Goal: Information Seeking & Learning: Learn about a topic

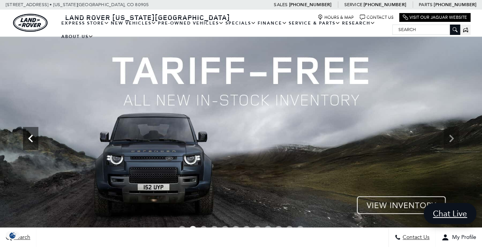
click at [33, 140] on icon "Previous" at bounding box center [30, 138] width 15 height 15
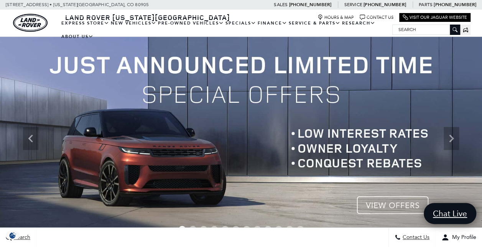
click at [380, 203] on img at bounding box center [241, 139] width 482 height 204
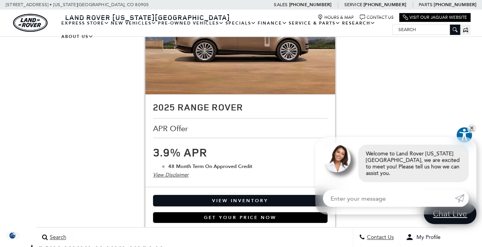
scroll to position [1557, 0]
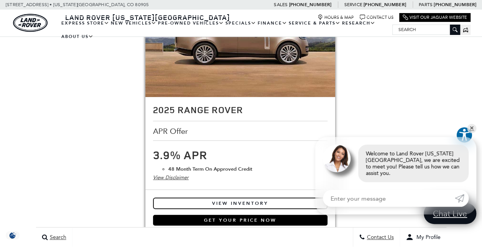
click at [235, 198] on link "View Inventory" at bounding box center [240, 204] width 175 height 12
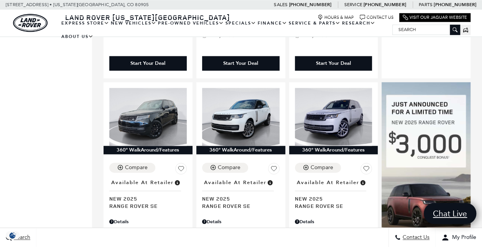
scroll to position [404, 0]
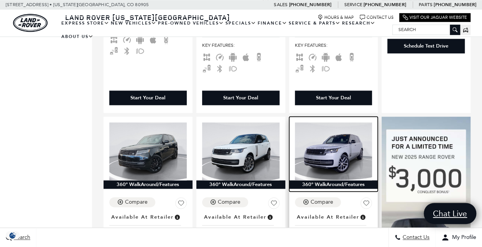
click at [337, 140] on img at bounding box center [333, 151] width 77 height 58
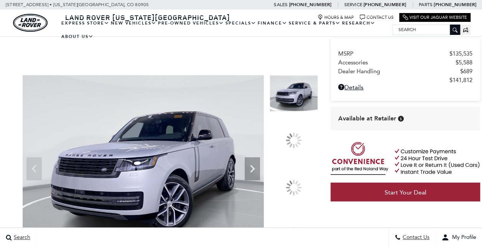
scroll to position [86, 0]
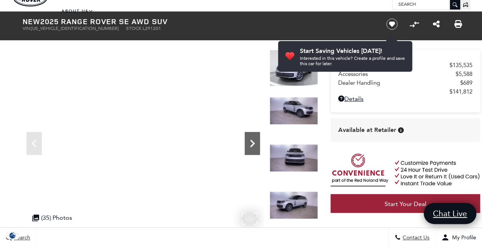
click at [249, 143] on icon "Next" at bounding box center [252, 143] width 15 height 15
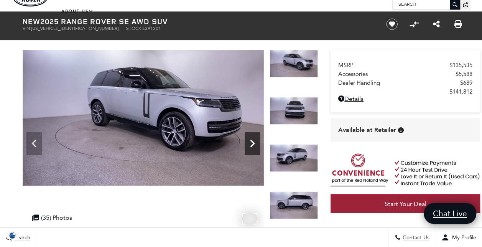
click at [249, 143] on icon "Next" at bounding box center [252, 143] width 15 height 15
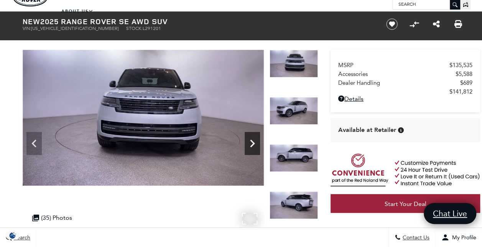
click at [249, 143] on icon "Next" at bounding box center [252, 143] width 15 height 15
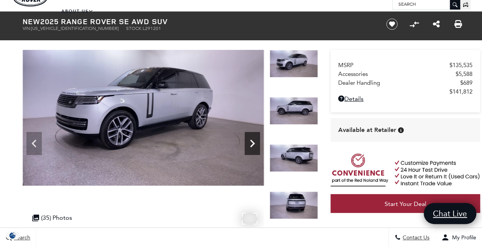
click at [249, 143] on icon "Next" at bounding box center [252, 143] width 15 height 15
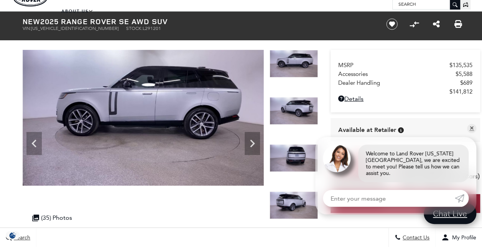
scroll to position [10, 0]
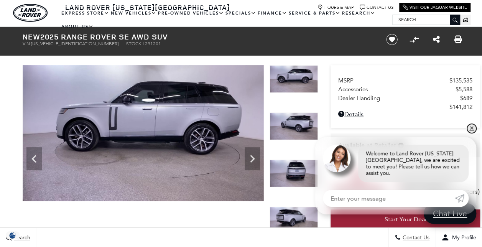
click at [471, 133] on link "✕" at bounding box center [471, 128] width 9 height 9
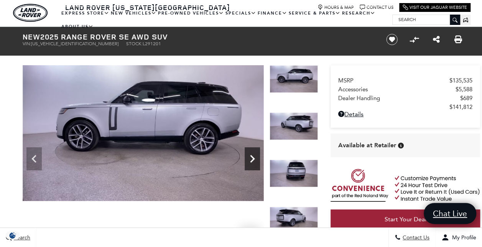
click at [252, 163] on icon "Next" at bounding box center [252, 158] width 15 height 15
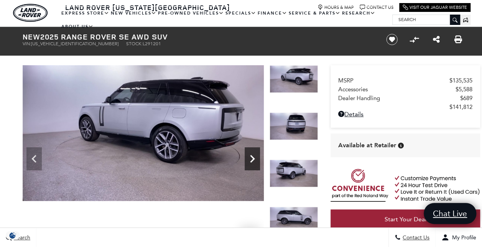
click at [252, 163] on icon "Next" at bounding box center [252, 158] width 15 height 15
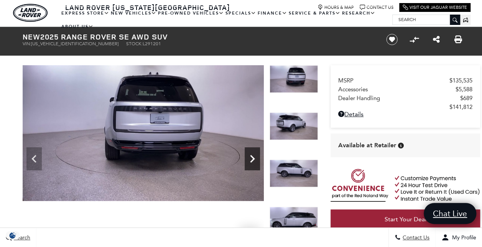
click at [252, 163] on icon "Next" at bounding box center [252, 158] width 15 height 15
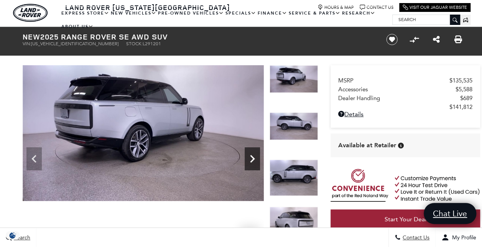
click at [252, 163] on icon "Next" at bounding box center [252, 158] width 15 height 15
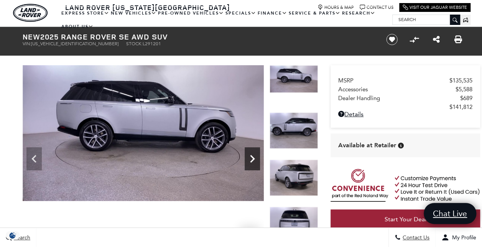
click at [252, 163] on icon "Next" at bounding box center [252, 158] width 15 height 15
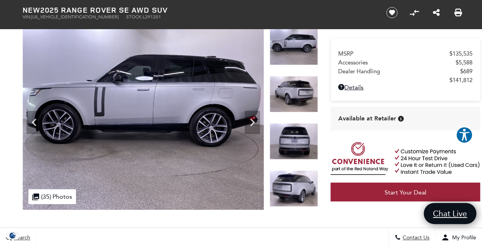
scroll to position [19, 0]
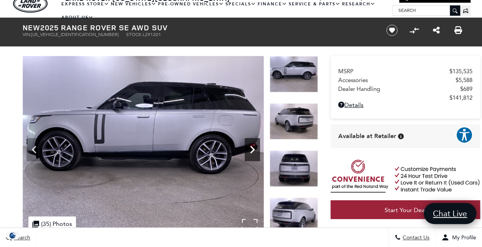
click at [251, 148] on icon "Next" at bounding box center [252, 149] width 15 height 15
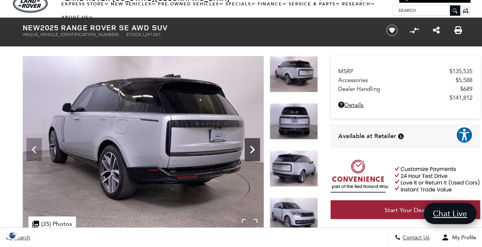
click at [251, 148] on icon "Next" at bounding box center [252, 149] width 15 height 15
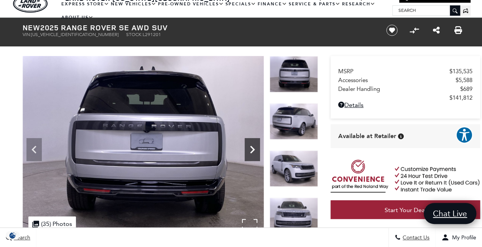
click at [252, 149] on icon "Next" at bounding box center [252, 149] width 15 height 15
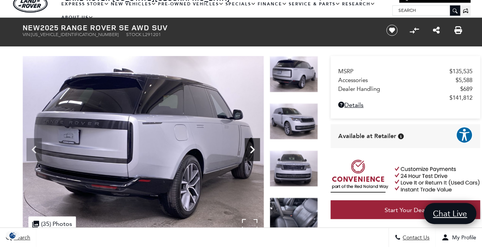
click at [252, 149] on icon "Next" at bounding box center [252, 149] width 15 height 15
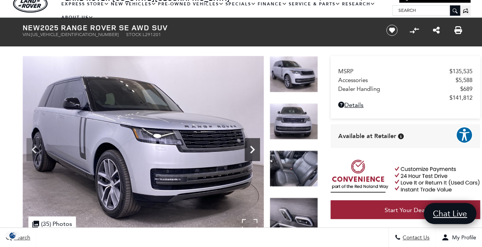
click at [252, 149] on icon "Next" at bounding box center [252, 149] width 15 height 15
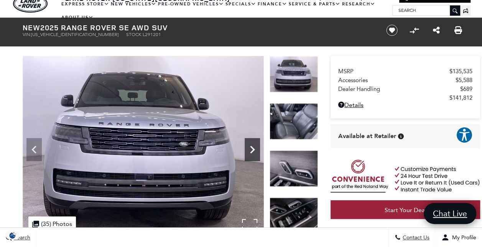
click at [252, 149] on icon "Next" at bounding box center [252, 149] width 15 height 15
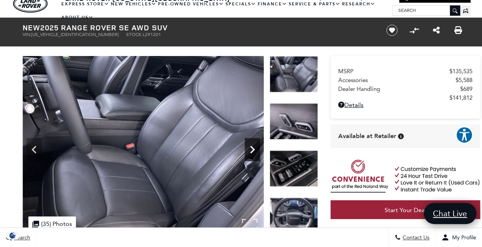
click at [252, 149] on icon "Next" at bounding box center [252, 149] width 15 height 15
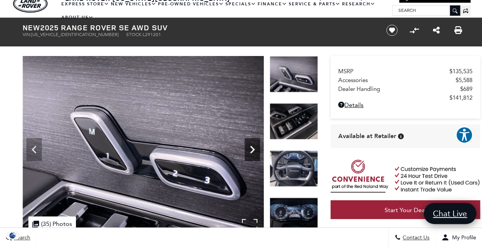
click at [252, 149] on icon "Next" at bounding box center [252, 149] width 15 height 15
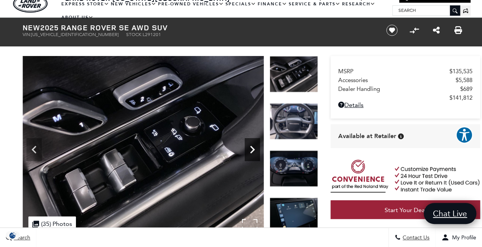
click at [252, 149] on icon "Next" at bounding box center [252, 149] width 15 height 15
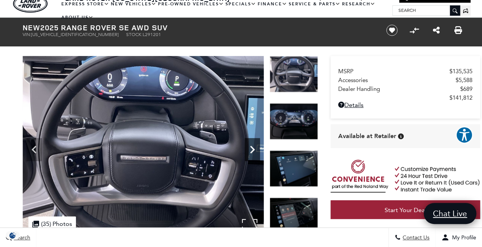
click at [252, 149] on icon "Next" at bounding box center [252, 149] width 15 height 15
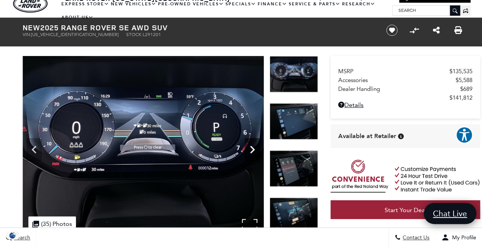
click at [252, 149] on icon "Next" at bounding box center [252, 149] width 15 height 15
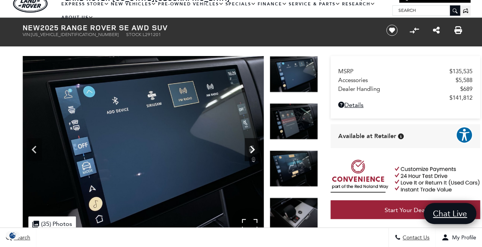
click at [252, 149] on icon "Next" at bounding box center [252, 149] width 15 height 15
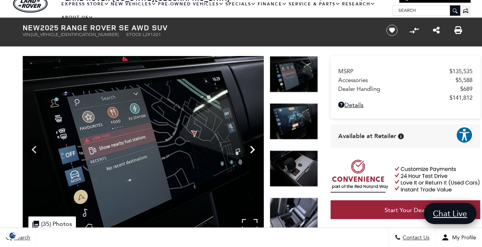
click at [252, 149] on icon "Next" at bounding box center [252, 149] width 15 height 15
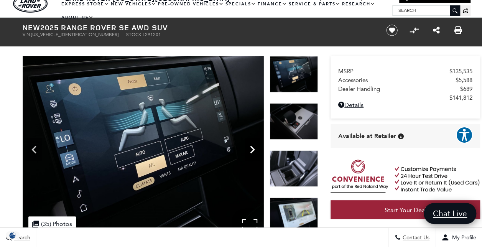
click at [252, 149] on icon "Next" at bounding box center [252, 149] width 15 height 15
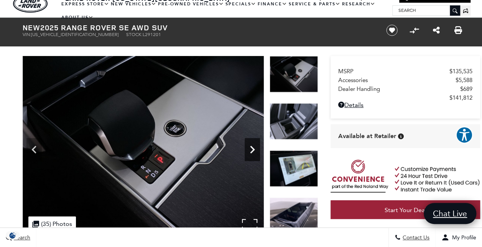
click at [252, 149] on icon "Next" at bounding box center [252, 149] width 15 height 15
